Goal: Task Accomplishment & Management: Use online tool/utility

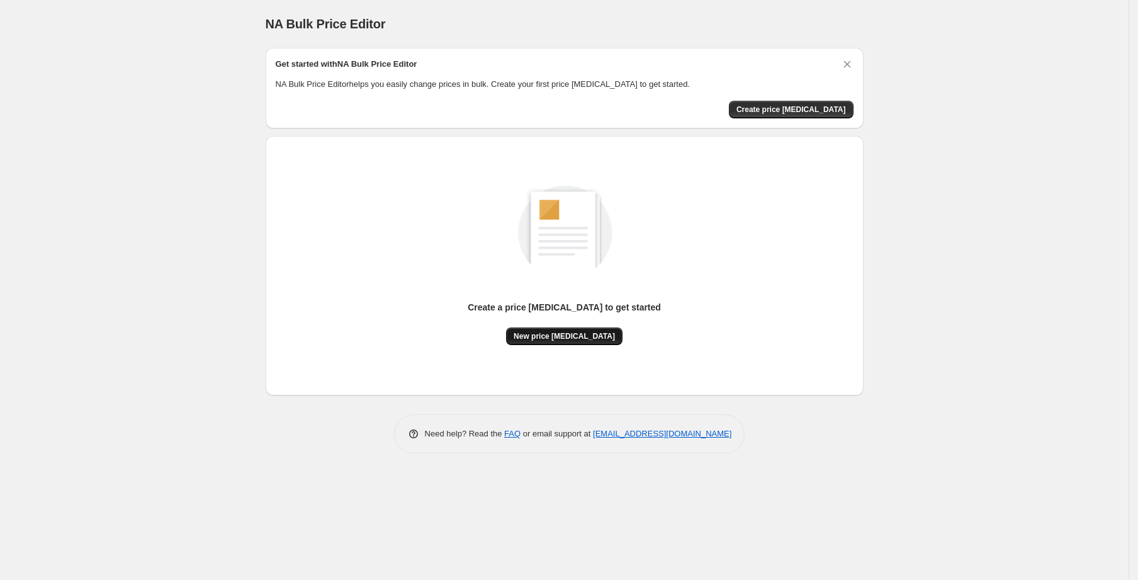
click at [577, 347] on div "Create a price [MEDICAL_DATA] to get started New price [MEDICAL_DATA]" at bounding box center [565, 265] width 578 height 239
click at [577, 336] on span "New price [MEDICAL_DATA]" at bounding box center [564, 336] width 101 height 10
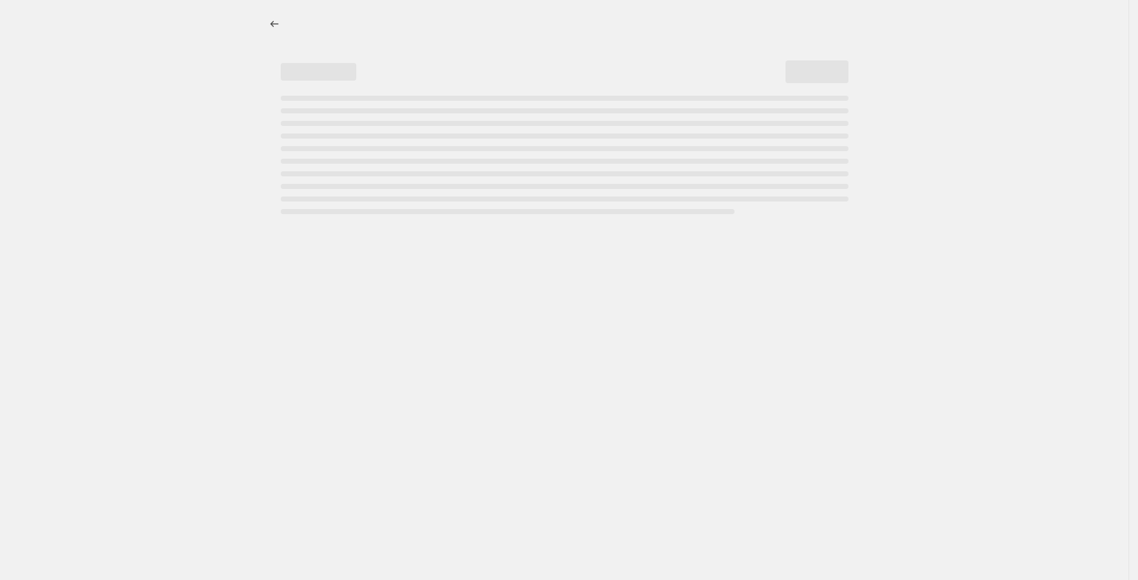
select select "percentage"
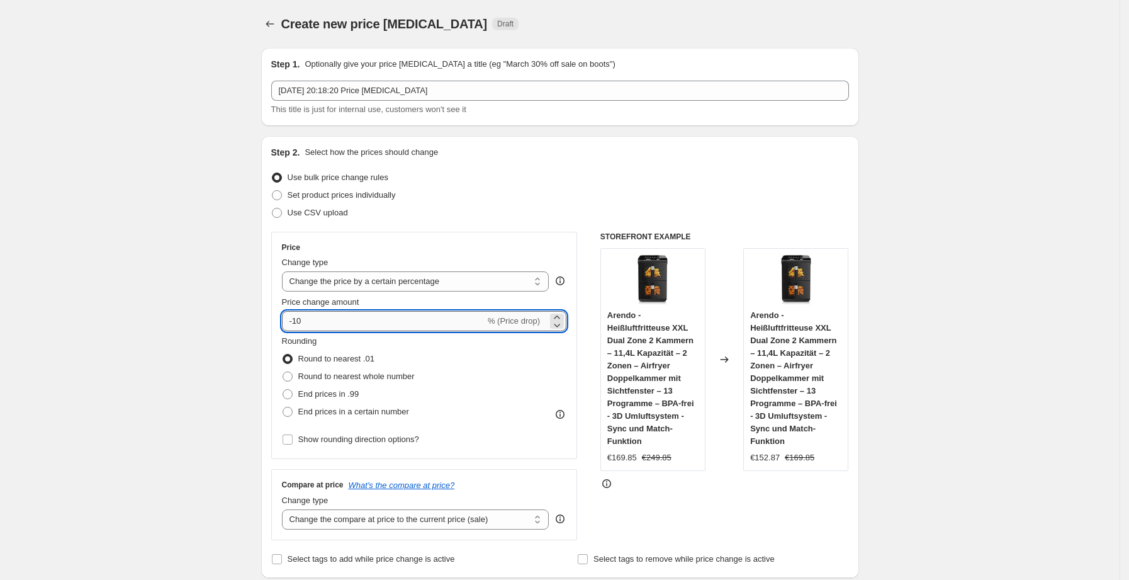
click at [383, 326] on input "-10" at bounding box center [383, 321] width 203 height 20
type input "-1"
type input "-25"
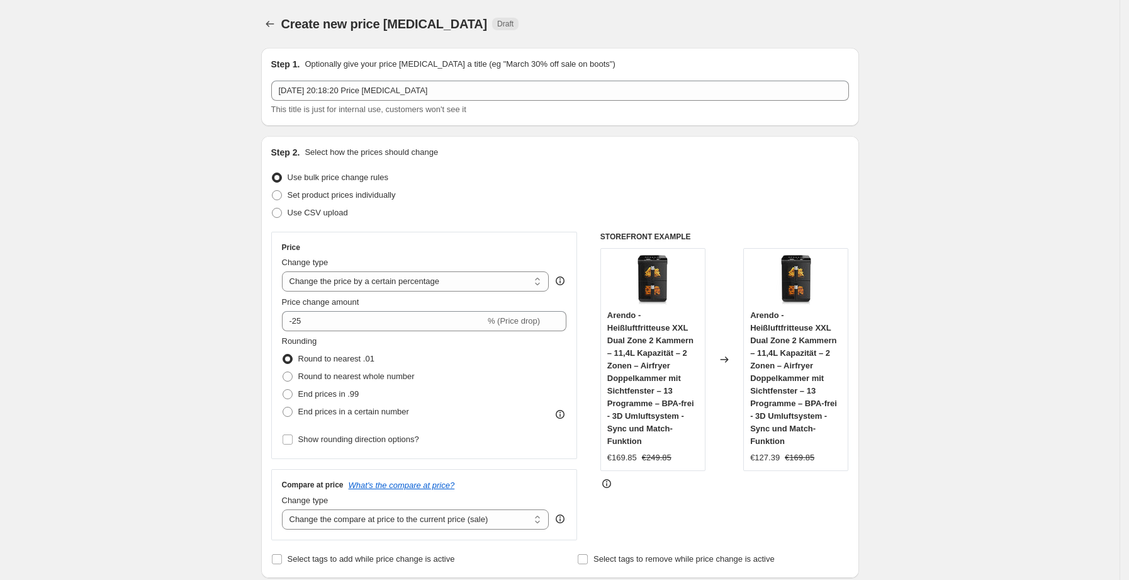
click at [781, 196] on div "Set product prices individually" at bounding box center [560, 195] width 578 height 18
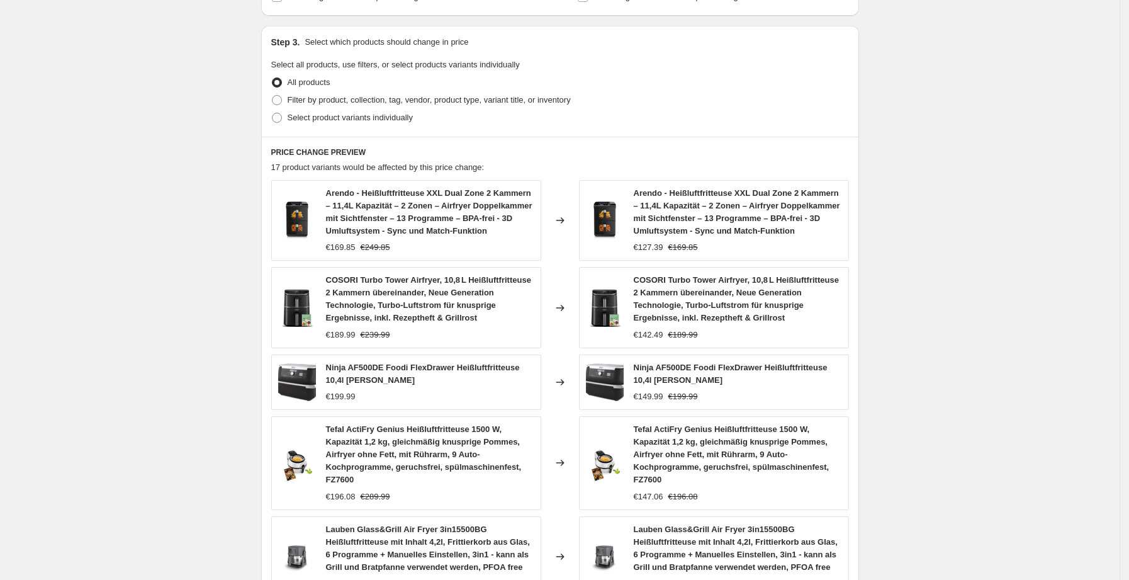
scroll to position [813, 0]
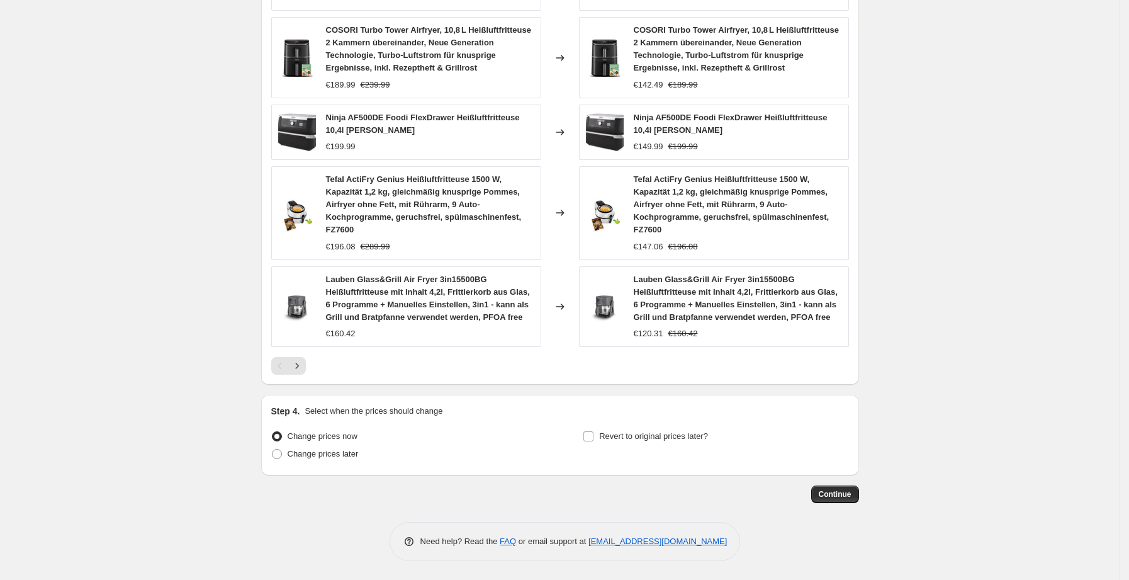
click at [850, 490] on span "Continue" at bounding box center [835, 494] width 33 height 10
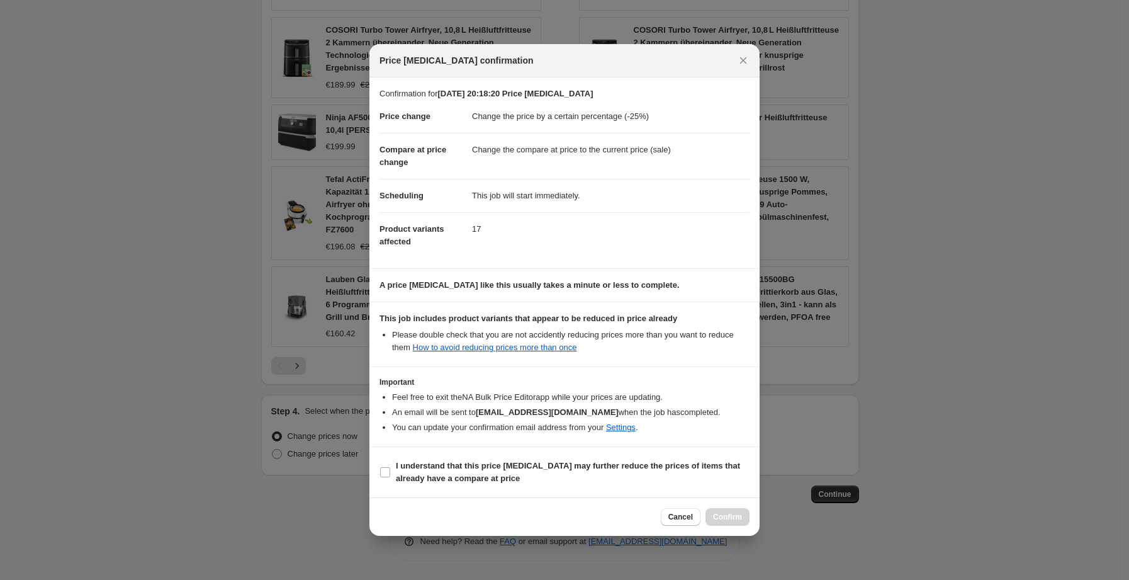
drag, startPoint x: 662, startPoint y: 483, endPoint x: 702, endPoint y: 492, distance: 41.4
click at [668, 483] on span "I understand that this price [MEDICAL_DATA] may further reduce the prices of it…" at bounding box center [573, 471] width 354 height 25
click at [390, 477] on input "I understand that this price [MEDICAL_DATA] may further reduce the prices of it…" at bounding box center [385, 472] width 10 height 10
checkbox input "true"
drag, startPoint x: 728, startPoint y: 501, endPoint x: 731, endPoint y: 512, distance: 11.9
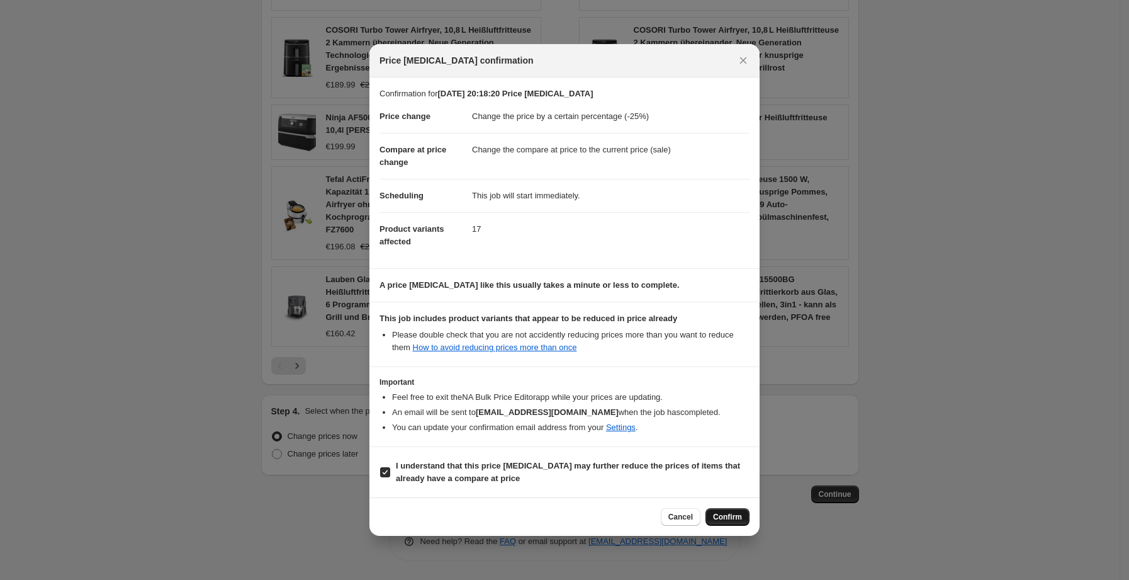
click at [729, 505] on div "Cancel Confirm" at bounding box center [564, 516] width 390 height 38
click at [732, 522] on span "Confirm" at bounding box center [727, 517] width 29 height 10
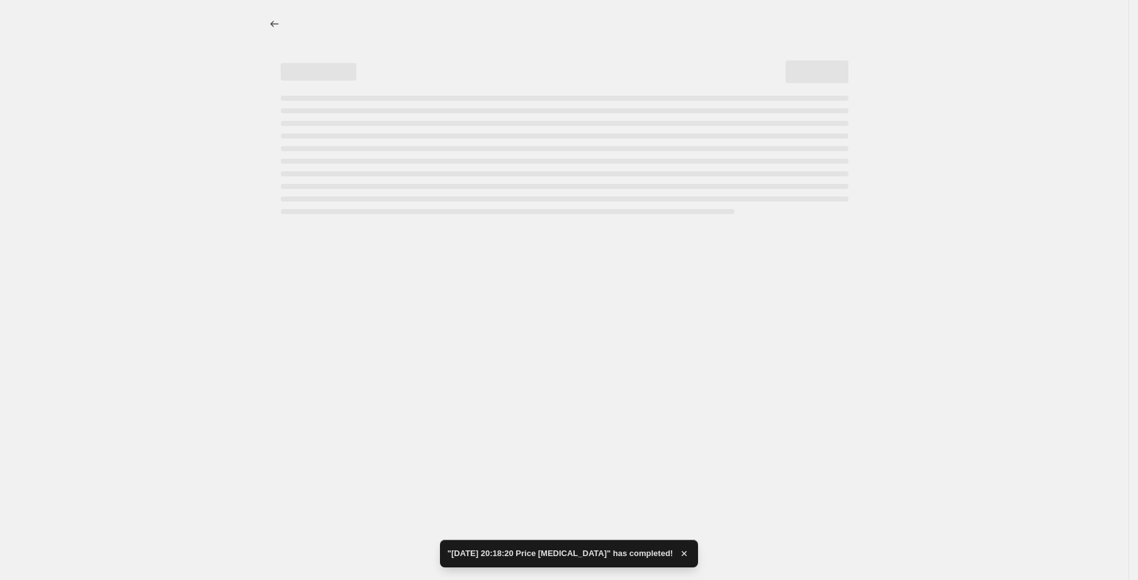
select select "percentage"
